Goal: Find specific fact: Find specific fact

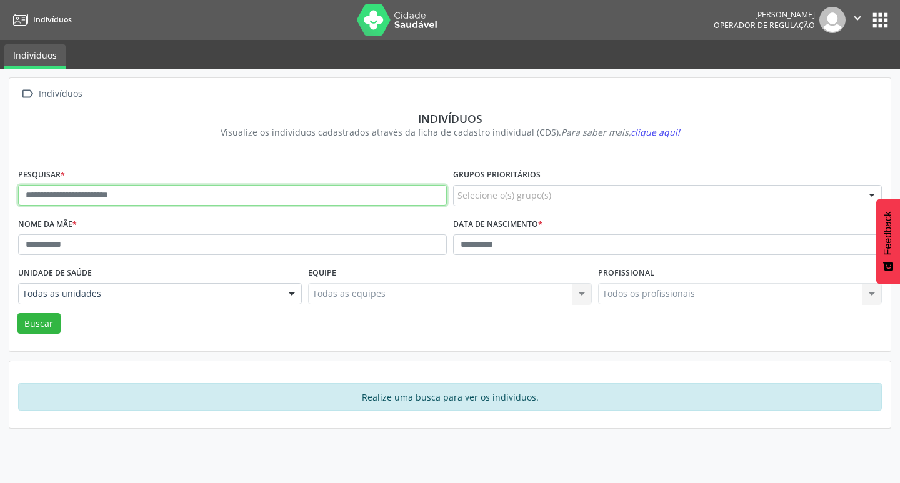
click at [194, 202] on input "text" at bounding box center [232, 195] width 429 height 21
paste input "**********"
type input "**********"
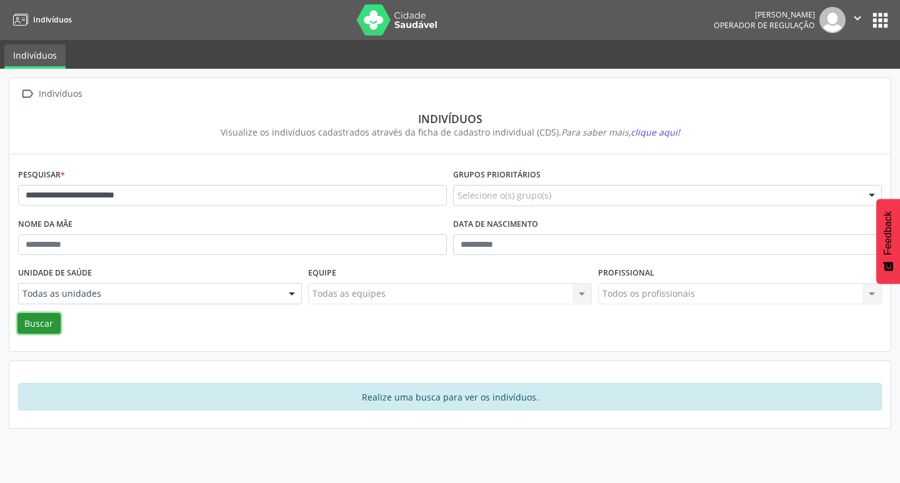
click at [45, 315] on button "Buscar" at bounding box center [38, 323] width 43 height 21
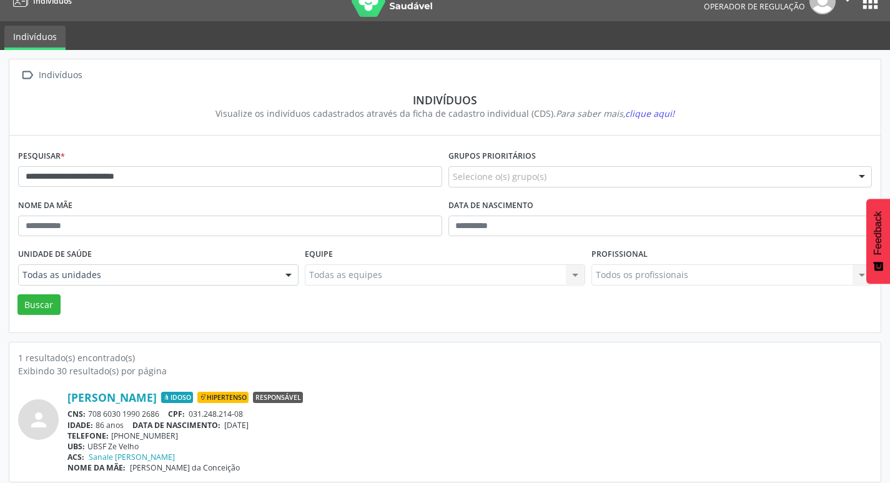
scroll to position [27, 0]
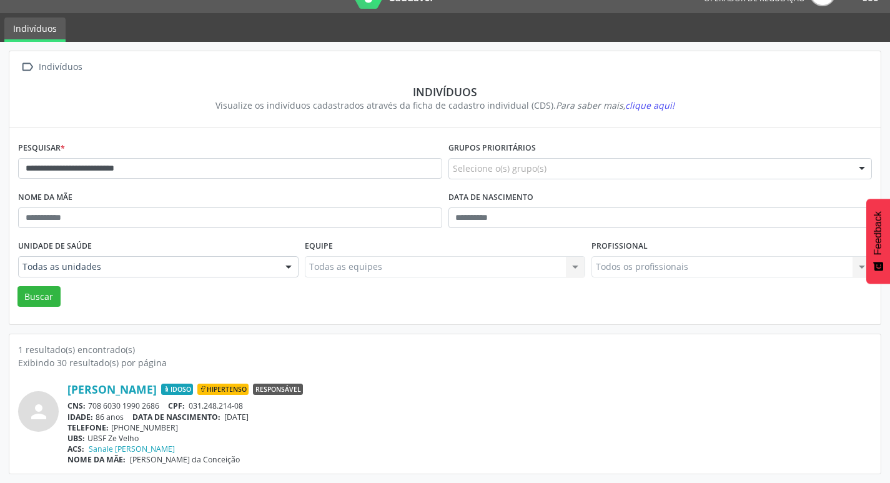
drag, startPoint x: 89, startPoint y: 404, endPoint x: 163, endPoint y: 408, distance: 74.5
click at [163, 408] on div "CNS: 708 6030 1990 2686 CPF: 031.248.214-08" at bounding box center [469, 406] width 805 height 11
copy div "708 6030 1990 2686"
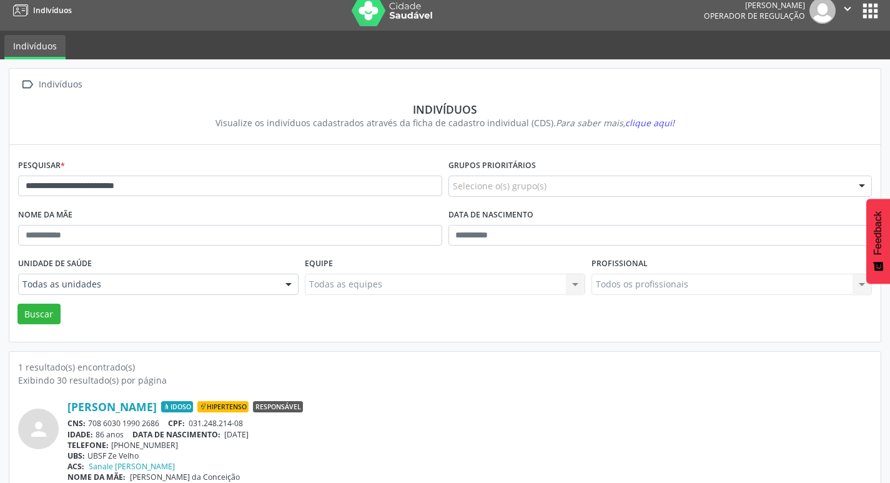
scroll to position [0, 0]
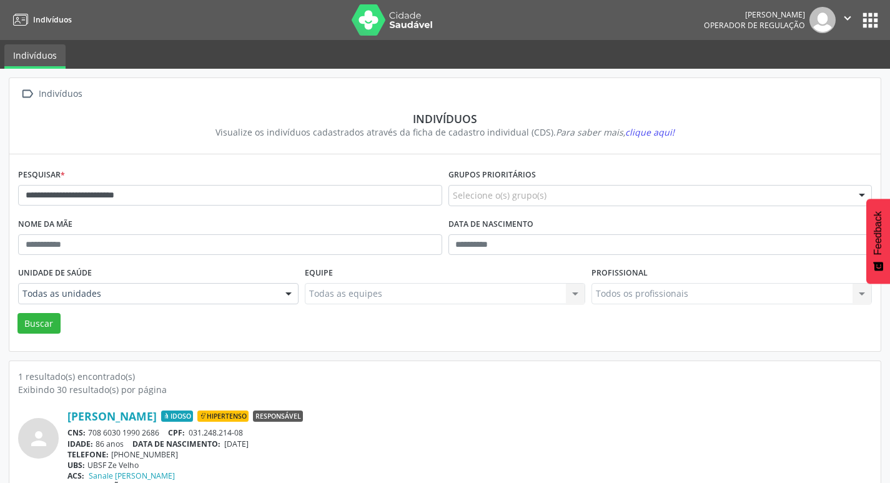
click at [872, 19] on button "apps" at bounding box center [871, 20] width 22 height 22
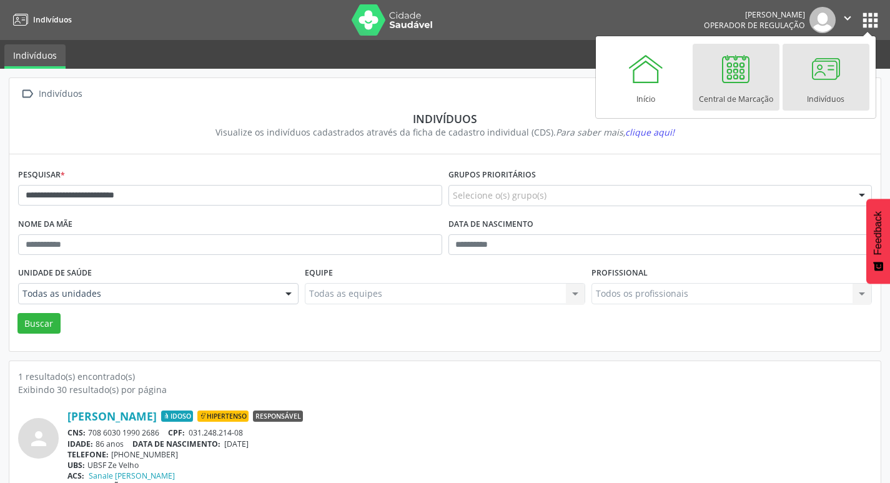
click at [734, 83] on div at bounding box center [735, 68] width 37 height 37
